Goal: Task Accomplishment & Management: Use online tool/utility

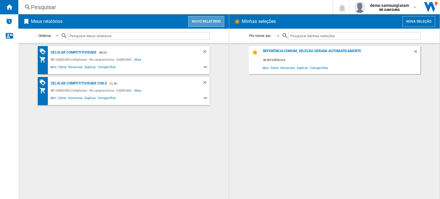
click at [210, 20] on button "Novo relatório" at bounding box center [206, 21] width 36 height 11
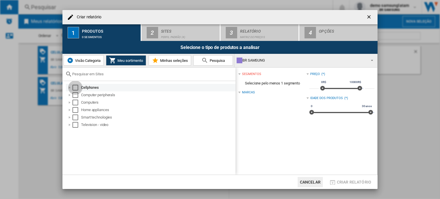
click at [75, 88] on div "Select" at bounding box center [75, 88] width 6 height 6
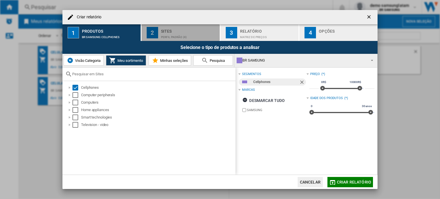
click at [174, 33] on div "Perfil padrão (4)" at bounding box center [189, 36] width 56 height 6
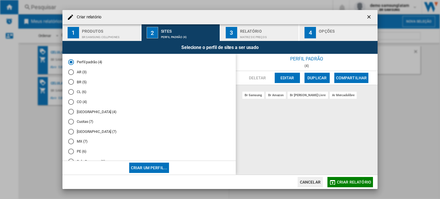
click at [80, 141] on md-radio-button "MX (7)" at bounding box center [149, 141] width 162 height 5
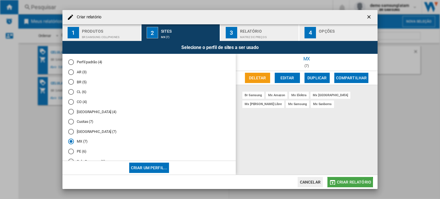
click at [347, 186] on button "Criar relatório" at bounding box center [350, 182] width 46 height 10
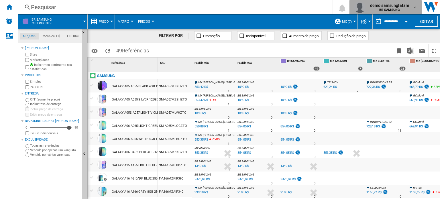
click at [391, 7] on span "demo samsunglatam" at bounding box center [389, 6] width 39 height 6
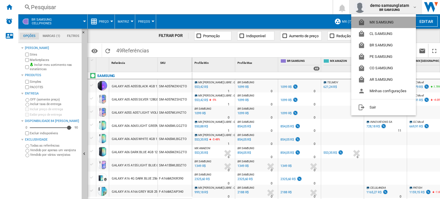
click at [388, 20] on button "MX SAMSUNG" at bounding box center [383, 22] width 65 height 11
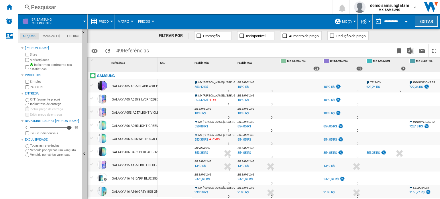
click at [418, 21] on button "Editar" at bounding box center [426, 21] width 23 height 11
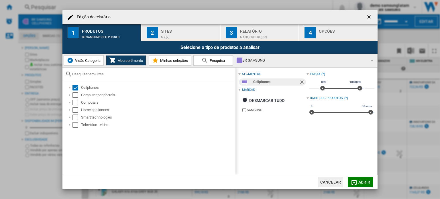
click at [370, 16] on ng-md-icon "getI18NText('BUTTONS.CLOSE_DIALOG')" at bounding box center [369, 17] width 7 height 7
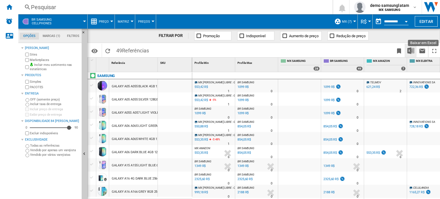
click at [411, 46] on button "Baixar em Excel" at bounding box center [410, 50] width 11 height 13
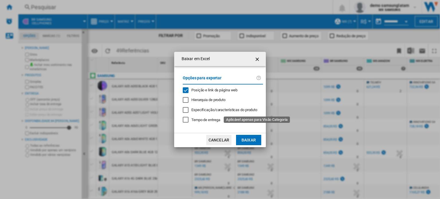
click at [246, 108] on span "Especificação/características do produto" at bounding box center [224, 110] width 66 height 4
click at [244, 140] on button "Baixar" at bounding box center [248, 140] width 25 height 10
